Goal: Transaction & Acquisition: Purchase product/service

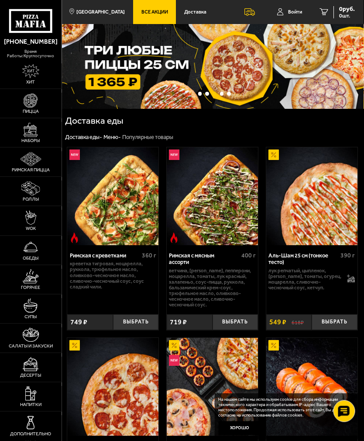
click at [323, 174] on img at bounding box center [313, 197] width 92 height 98
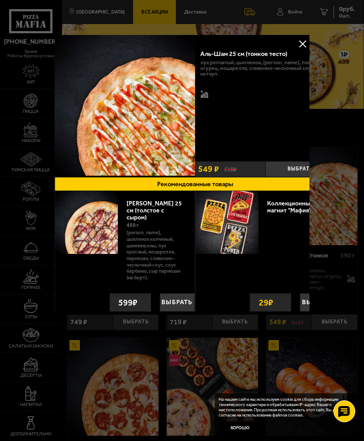
click at [310, 43] on div at bounding box center [182, 220] width 364 height 441
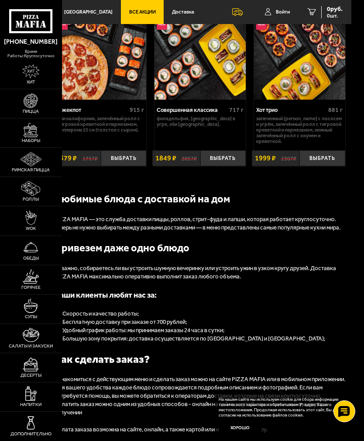
click at [30, 176] on link "Римская пицца" at bounding box center [31, 162] width 62 height 29
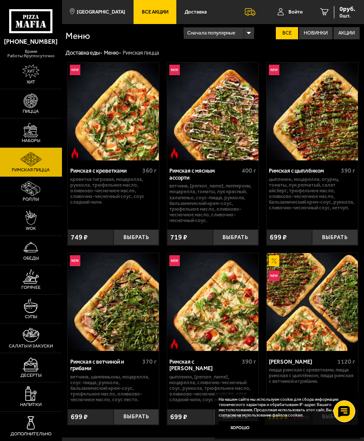
click at [28, 137] on img at bounding box center [31, 130] width 14 height 14
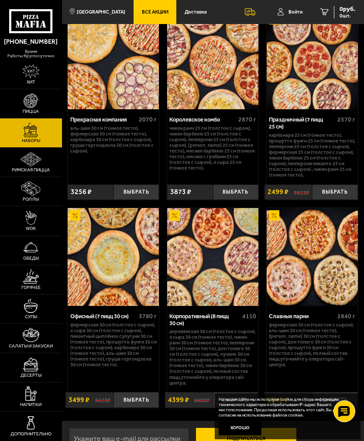
scroll to position [1596, 0]
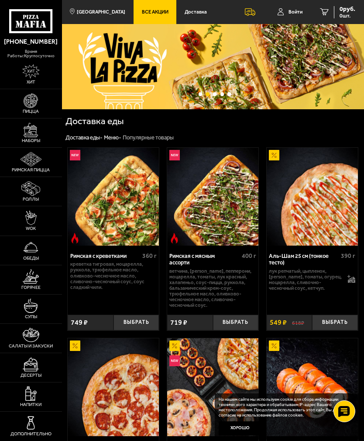
click at [29, 69] on img at bounding box center [30, 71] width 17 height 14
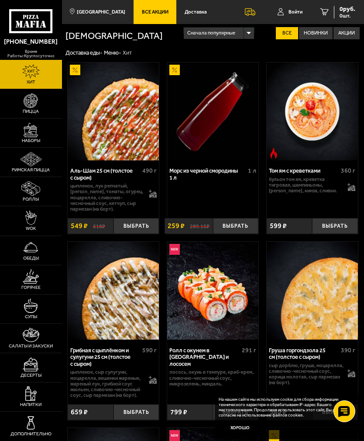
click at [32, 108] on img at bounding box center [31, 100] width 14 height 14
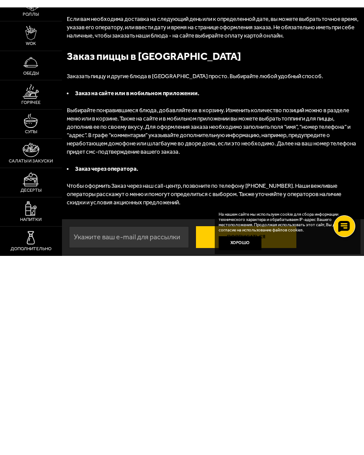
scroll to position [2759, 0]
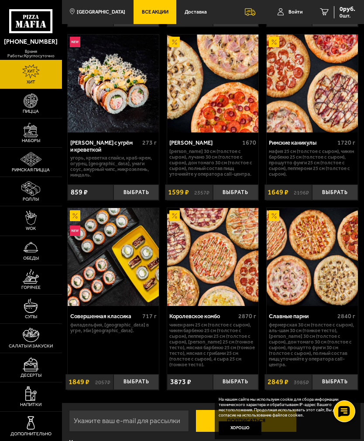
scroll to position [608, 0]
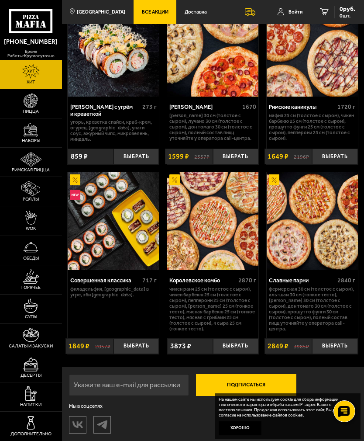
click at [26, 186] on link "Роллы" at bounding box center [31, 191] width 62 height 29
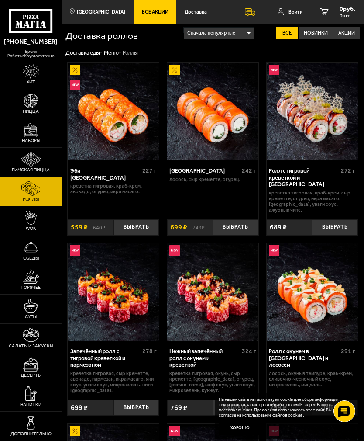
click at [22, 166] on img at bounding box center [31, 159] width 21 height 14
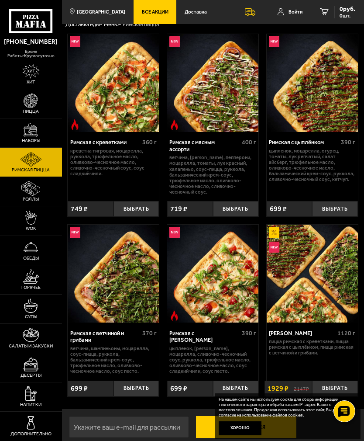
scroll to position [30, 0]
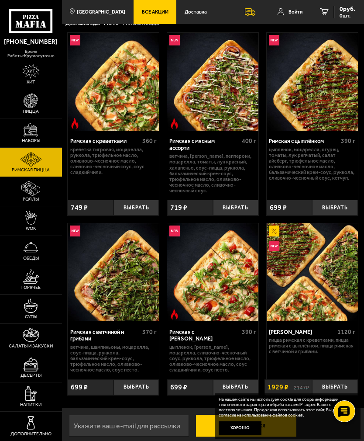
click at [30, 134] on img at bounding box center [31, 130] width 14 height 14
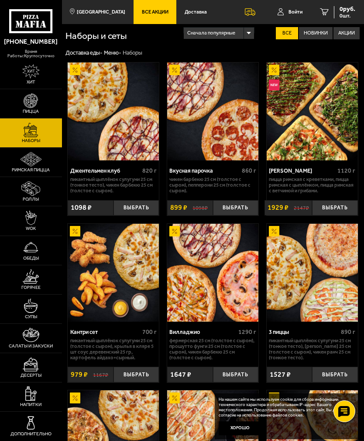
click at [34, 166] on img at bounding box center [31, 159] width 21 height 14
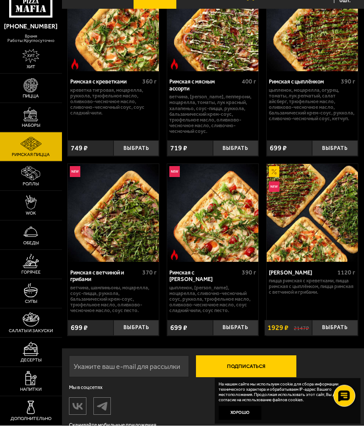
scroll to position [83, 0]
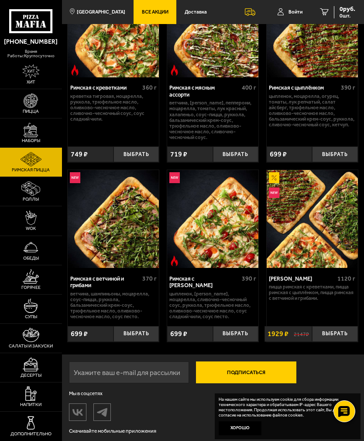
click at [28, 134] on img at bounding box center [31, 130] width 14 height 14
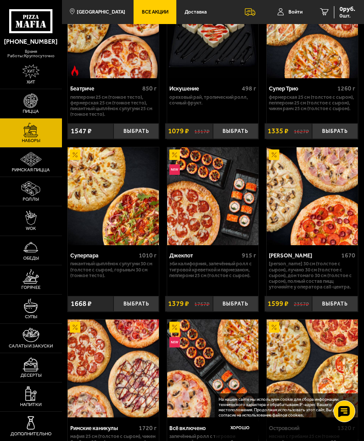
scroll to position [592, 0]
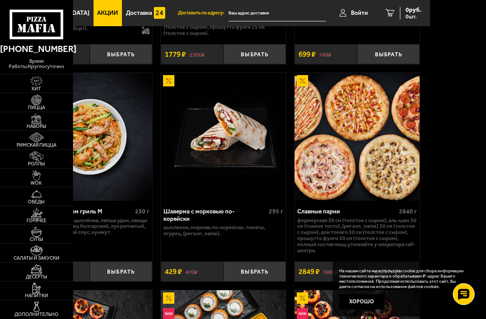
scroll to position [539, 56]
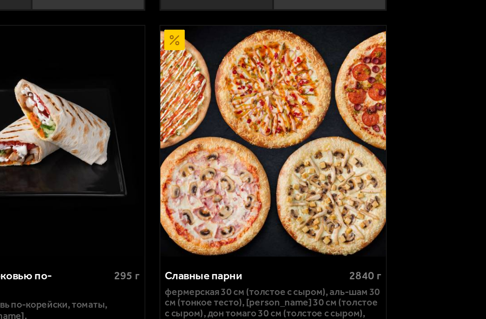
click at [294, 74] on img at bounding box center [356, 130] width 125 height 128
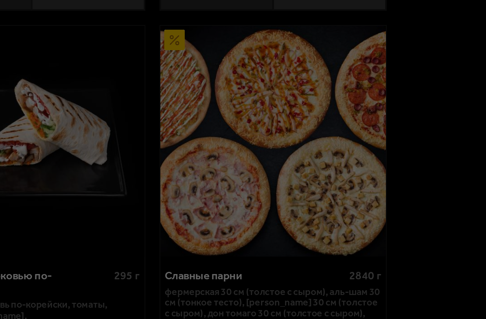
scroll to position [0, 0]
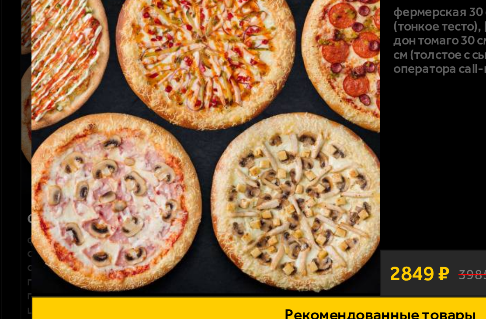
click at [139, 54] on img at bounding box center [168, 110] width 150 height 150
click at [144, 57] on img at bounding box center [168, 110] width 150 height 150
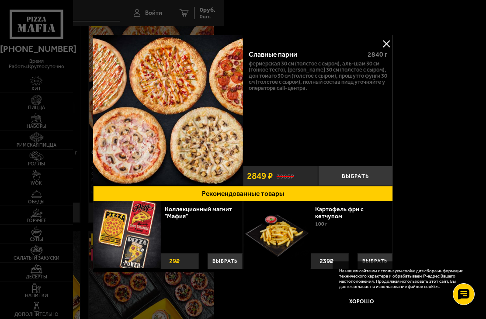
click at [380, 45] on button at bounding box center [385, 43] width 13 height 13
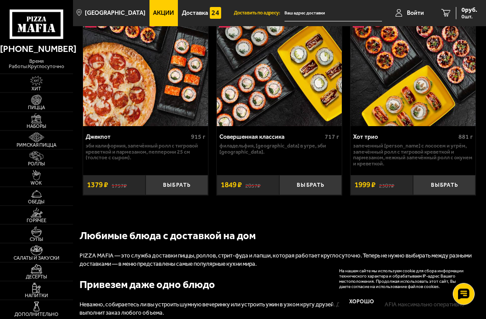
scroll to position [824, 0]
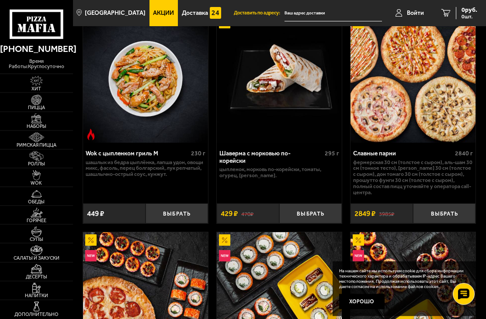
scroll to position [590, 0]
click at [24, 126] on link "Наборы" at bounding box center [36, 121] width 73 height 18
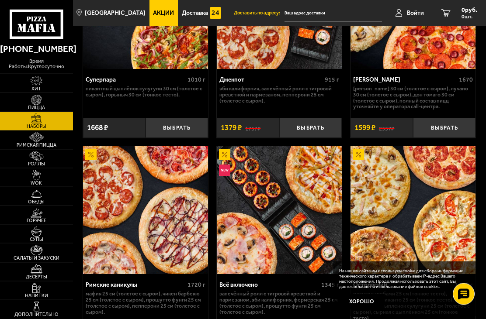
scroll to position [927, 0]
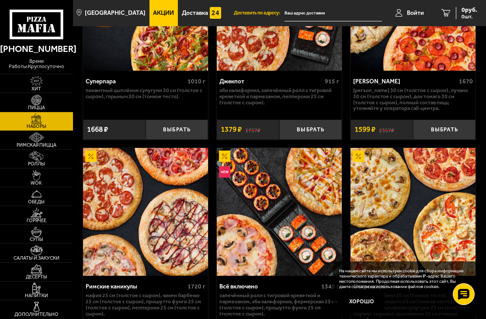
click at [93, 163] on img at bounding box center [145, 212] width 125 height 128
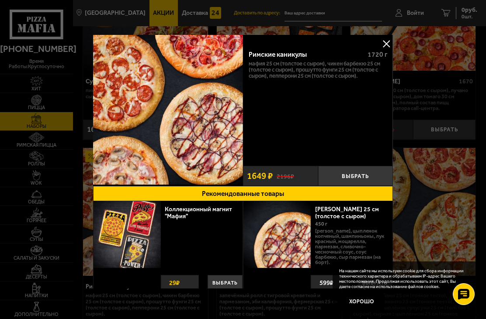
click at [389, 48] on button at bounding box center [385, 43] width 13 height 13
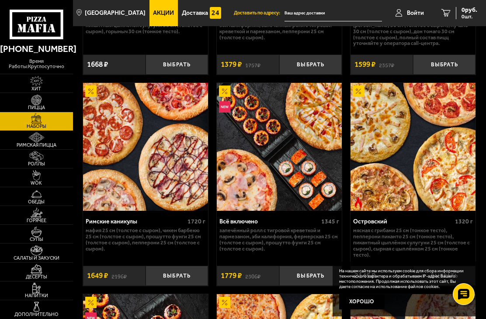
scroll to position [1005, 0]
